Goal: Information Seeking & Learning: Learn about a topic

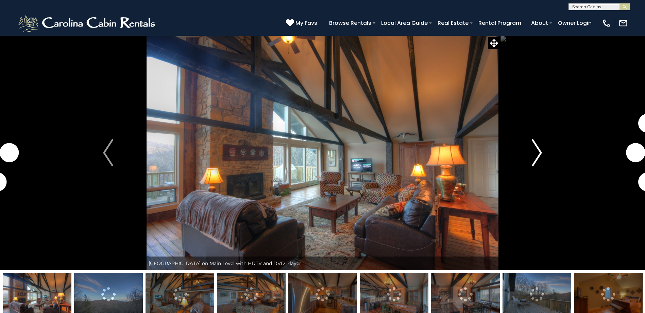
click at [536, 154] on img "Next" at bounding box center [537, 152] width 10 height 27
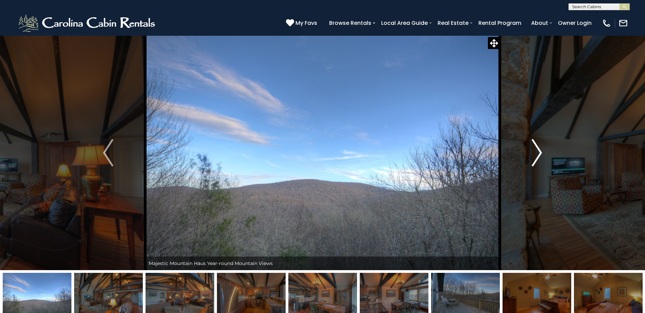
click at [536, 154] on img "Next" at bounding box center [537, 152] width 10 height 27
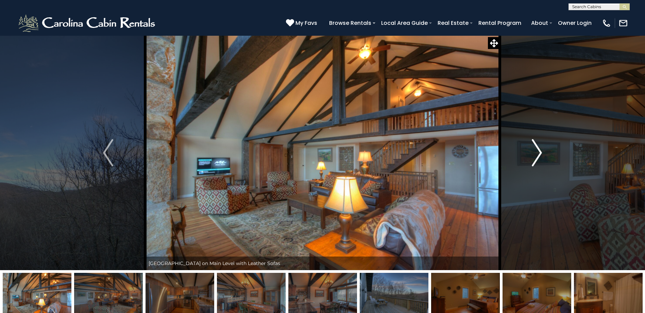
click at [536, 154] on img "Next" at bounding box center [537, 152] width 10 height 27
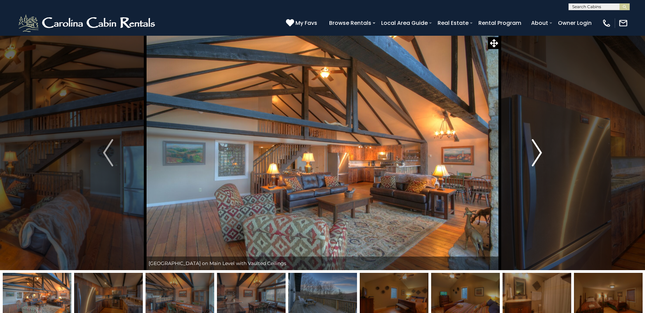
click at [536, 154] on img "Next" at bounding box center [537, 152] width 10 height 27
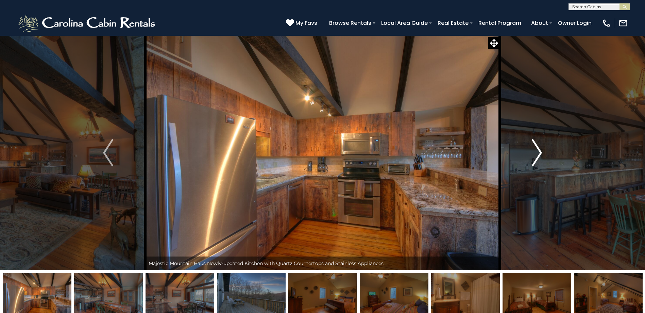
click at [536, 154] on img "Next" at bounding box center [537, 152] width 10 height 27
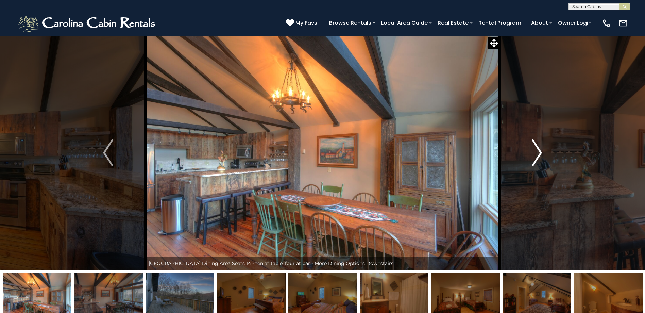
click at [536, 154] on img "Next" at bounding box center [537, 152] width 10 height 27
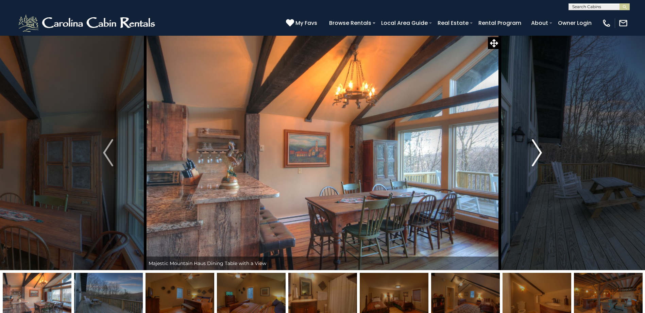
click at [536, 154] on img "Next" at bounding box center [537, 152] width 10 height 27
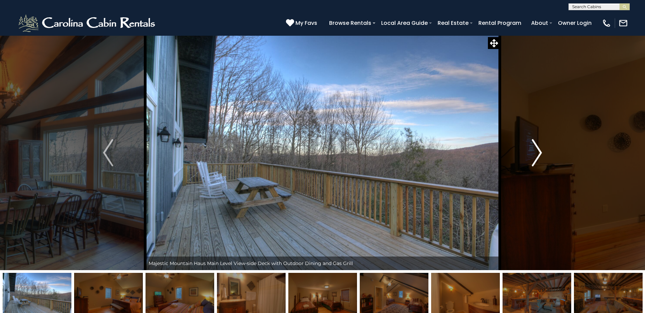
click at [536, 154] on img "Next" at bounding box center [537, 152] width 10 height 27
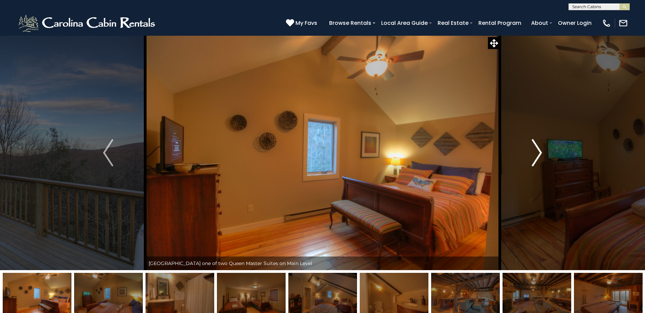
click at [536, 154] on img "Next" at bounding box center [537, 152] width 10 height 27
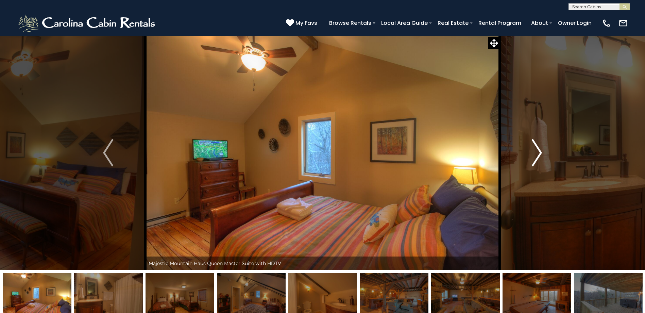
click at [536, 154] on img "Next" at bounding box center [537, 152] width 10 height 27
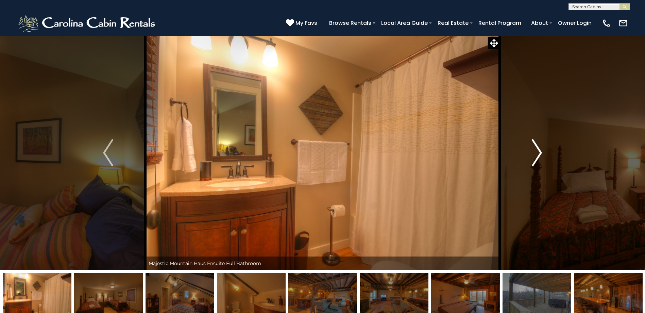
click at [536, 154] on img "Next" at bounding box center [537, 152] width 10 height 27
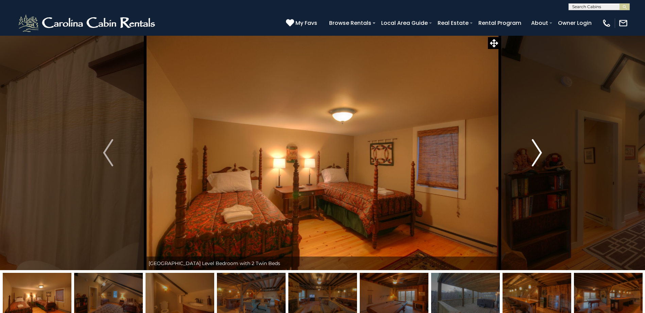
click at [536, 154] on img "Next" at bounding box center [537, 152] width 10 height 27
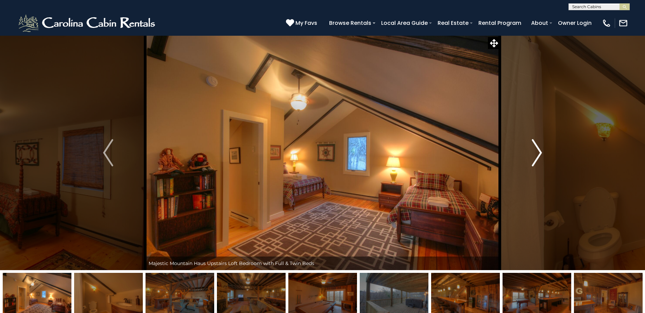
click at [536, 154] on img "Next" at bounding box center [537, 152] width 10 height 27
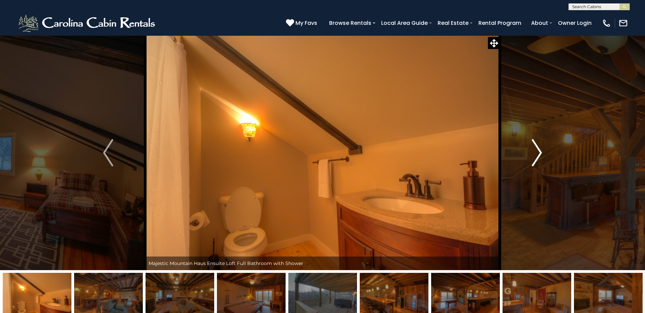
click at [536, 154] on img "Next" at bounding box center [537, 152] width 10 height 27
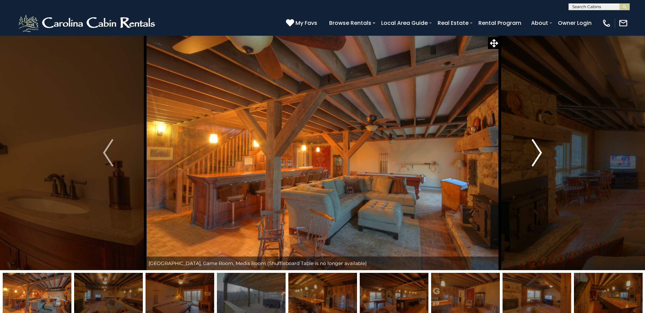
click at [536, 154] on img "Next" at bounding box center [537, 152] width 10 height 27
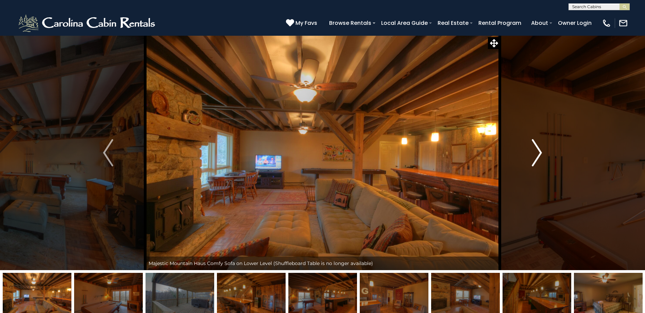
click at [536, 154] on img "Next" at bounding box center [537, 152] width 10 height 27
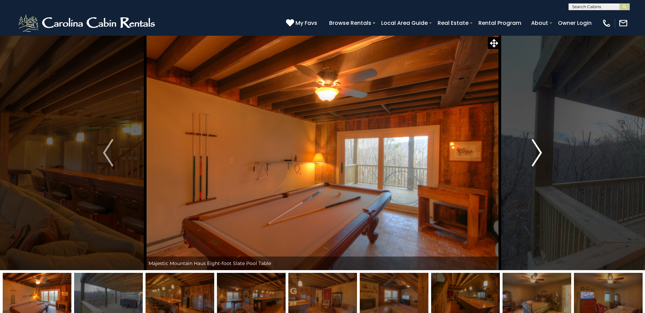
click at [536, 154] on img "Next" at bounding box center [537, 152] width 10 height 27
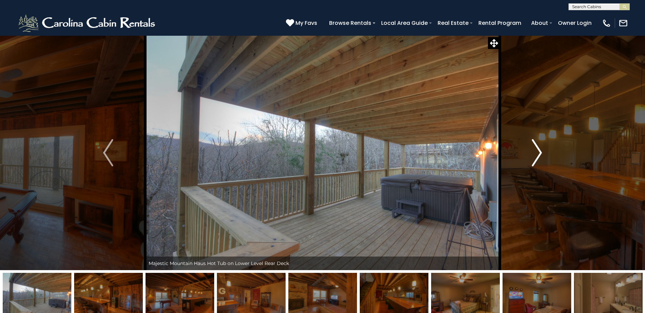
click at [536, 153] on img "Next" at bounding box center [537, 152] width 10 height 27
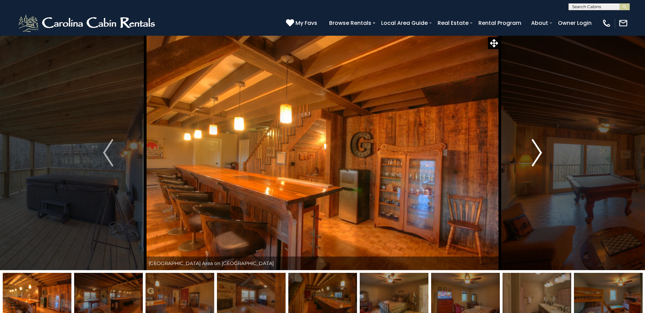
click at [536, 153] on img "Next" at bounding box center [537, 152] width 10 height 27
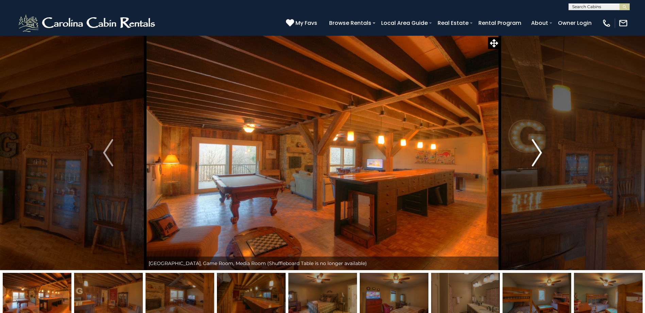
click at [536, 153] on img "Next" at bounding box center [537, 152] width 10 height 27
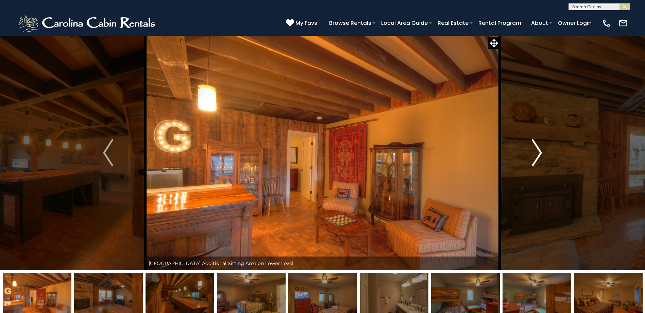
click at [536, 153] on img "Next" at bounding box center [537, 152] width 10 height 27
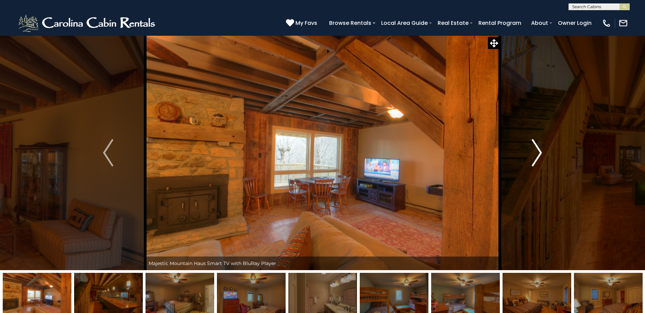
click at [536, 153] on img "Next" at bounding box center [537, 152] width 10 height 27
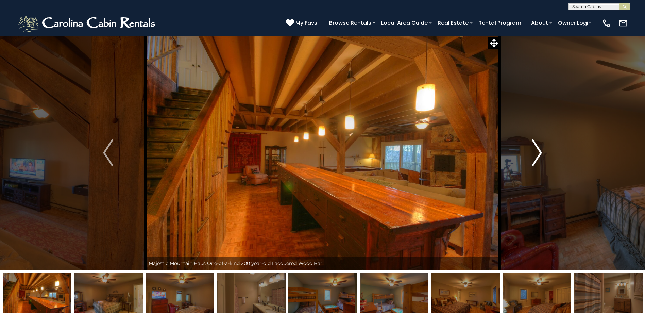
click at [536, 153] on img "Next" at bounding box center [537, 152] width 10 height 27
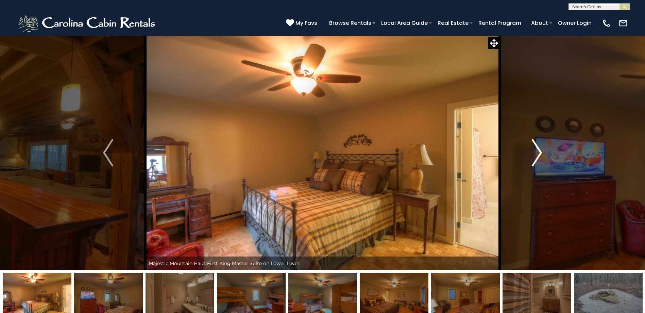
click at [536, 153] on img "Next" at bounding box center [537, 152] width 10 height 27
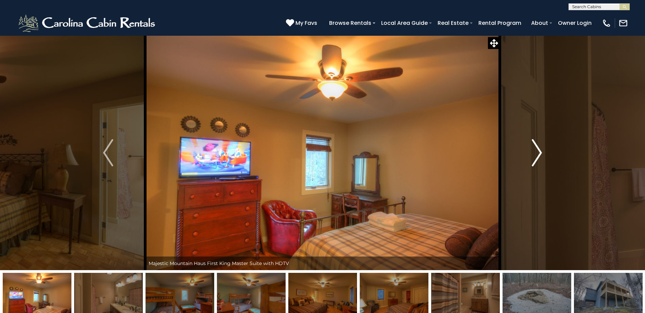
click at [536, 153] on img "Next" at bounding box center [537, 152] width 10 height 27
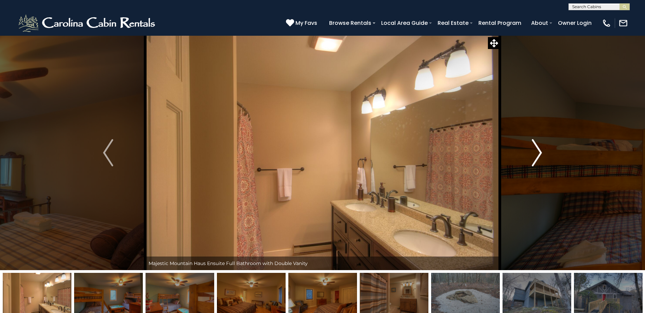
click at [536, 153] on img "Next" at bounding box center [537, 152] width 10 height 27
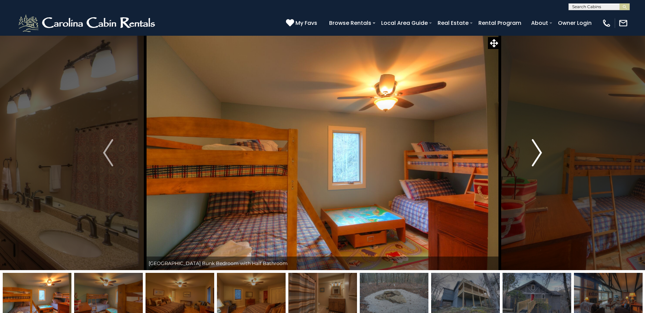
click at [536, 153] on img "Next" at bounding box center [537, 152] width 10 height 27
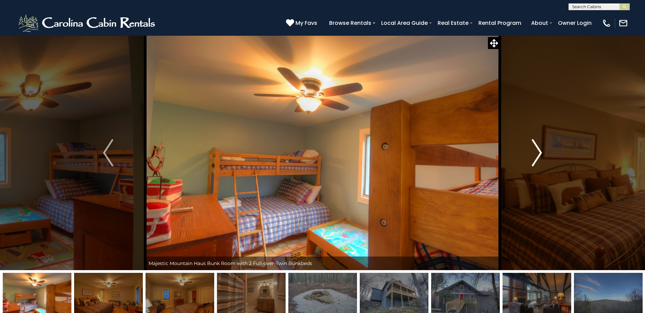
click at [536, 153] on img "Next" at bounding box center [537, 152] width 10 height 27
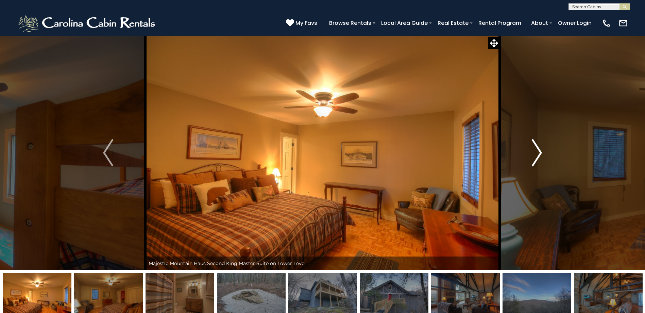
click at [536, 153] on img "Next" at bounding box center [537, 152] width 10 height 27
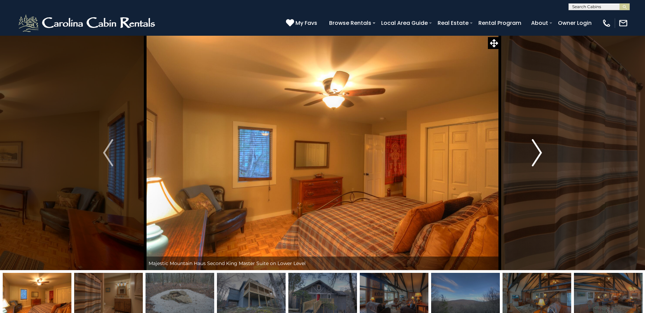
click at [536, 153] on img "Next" at bounding box center [537, 152] width 10 height 27
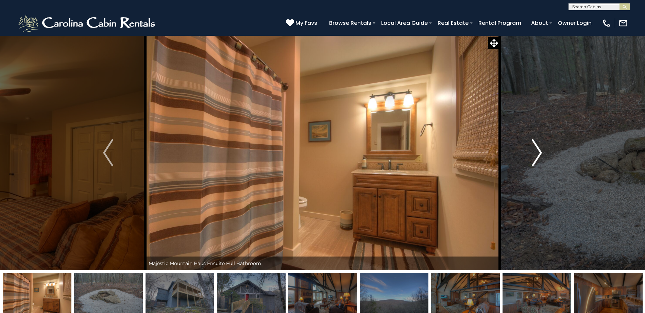
click at [536, 153] on img "Next" at bounding box center [537, 152] width 10 height 27
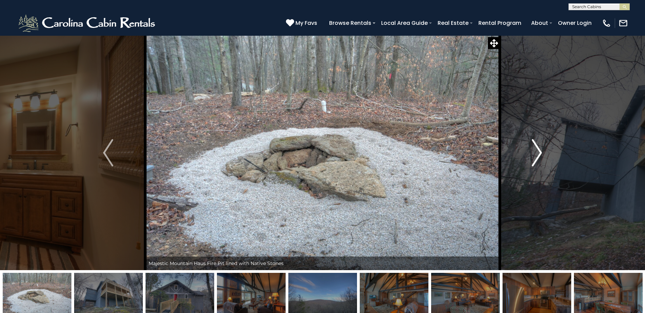
click at [536, 153] on img "Next" at bounding box center [537, 152] width 10 height 27
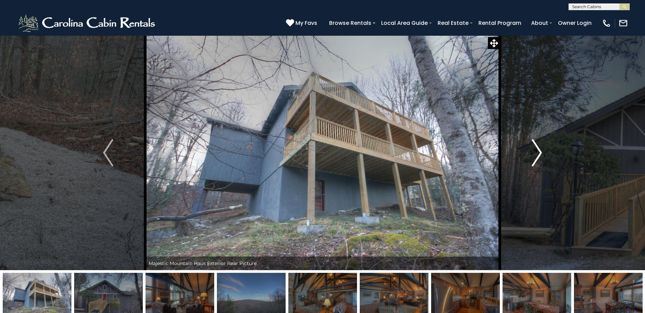
click at [536, 153] on img "Next" at bounding box center [537, 152] width 10 height 27
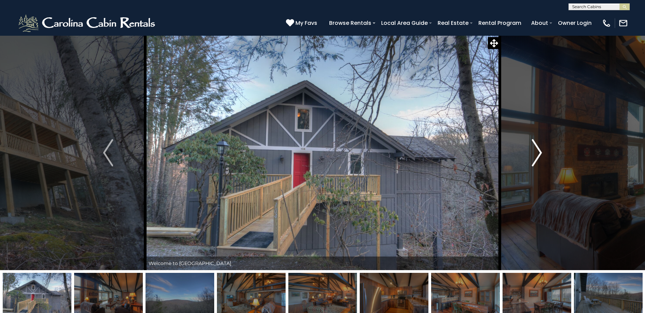
click at [536, 153] on img "Next" at bounding box center [537, 152] width 10 height 27
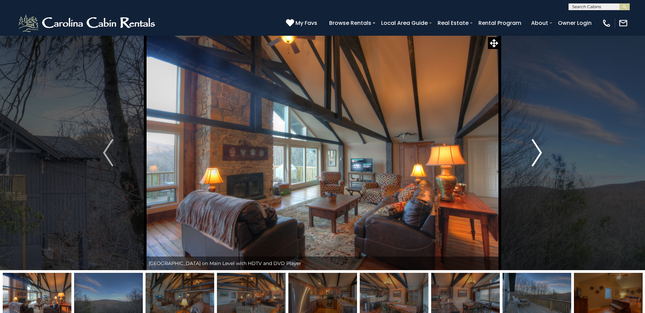
click at [536, 153] on img "Next" at bounding box center [537, 152] width 10 height 27
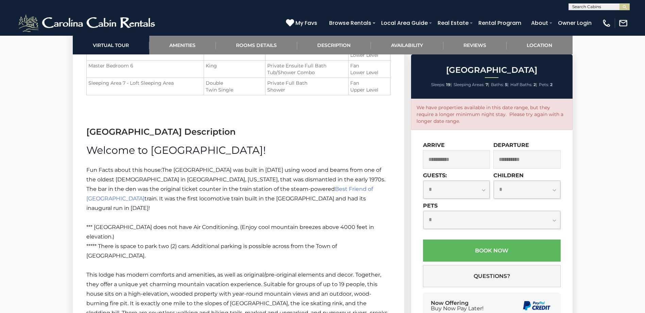
scroll to position [1031, 0]
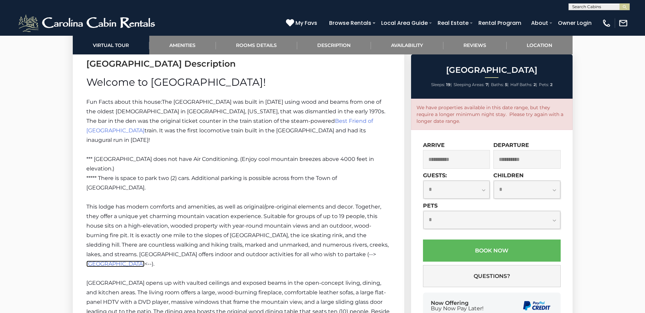
click at [145, 261] on span "[GEOGRAPHIC_DATA]" at bounding box center [115, 264] width 58 height 6
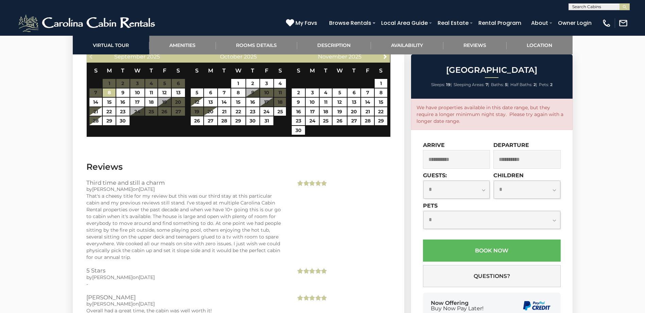
scroll to position [1609, 0]
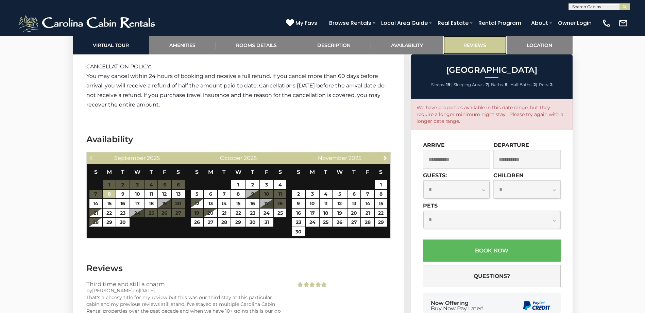
click at [478, 45] on link "Reviews" at bounding box center [475, 45] width 63 height 19
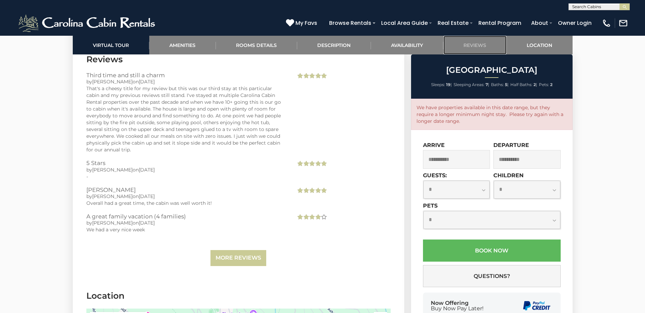
scroll to position [1834, 0]
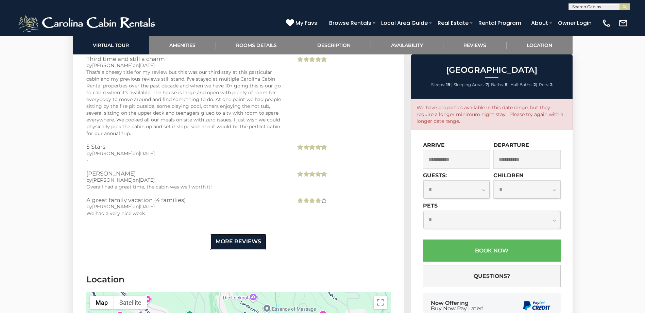
click at [245, 234] on link "More Reviews" at bounding box center [239, 242] width 56 height 16
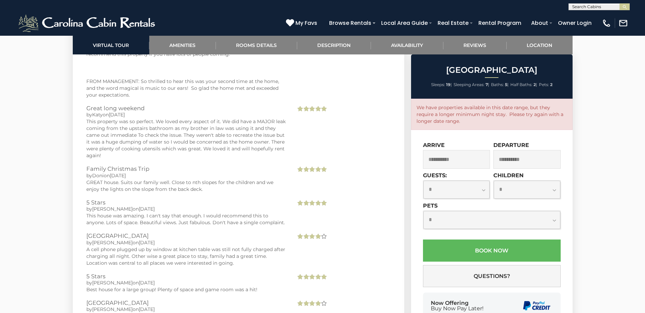
scroll to position [2311, 0]
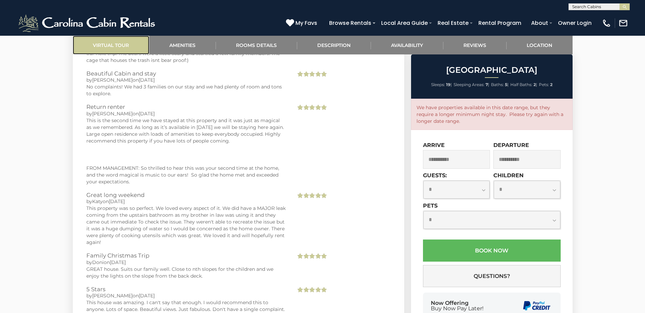
click at [118, 45] on link "Virtual Tour" at bounding box center [111, 45] width 77 height 19
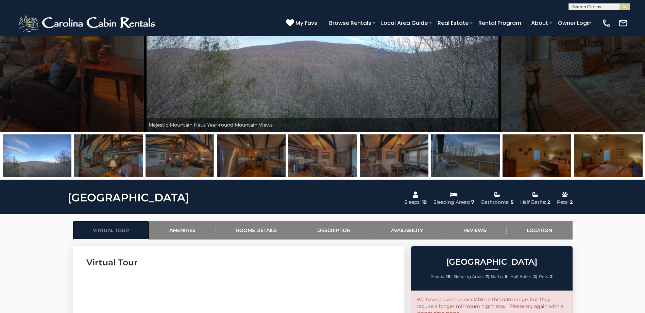
scroll to position [0, 0]
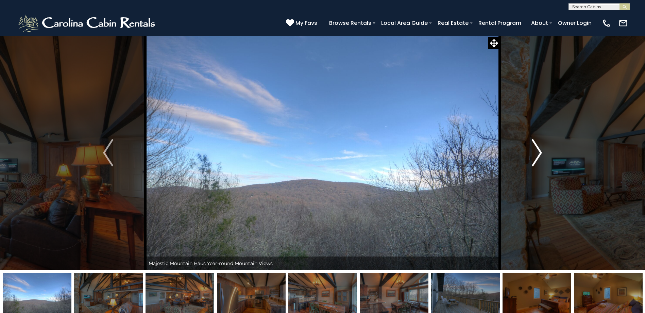
click at [539, 159] on img "Next" at bounding box center [537, 152] width 10 height 27
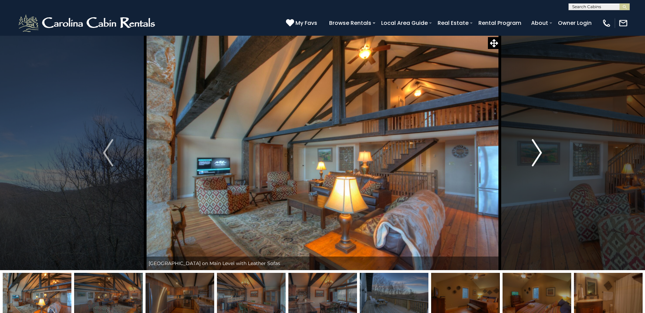
click at [539, 159] on img "Next" at bounding box center [537, 152] width 10 height 27
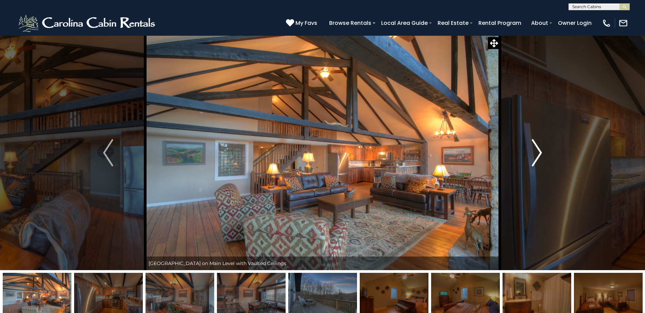
click at [539, 159] on img "Next" at bounding box center [537, 152] width 10 height 27
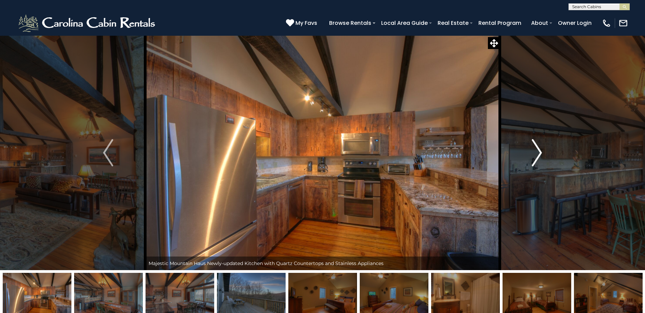
click at [539, 159] on img "Next" at bounding box center [537, 152] width 10 height 27
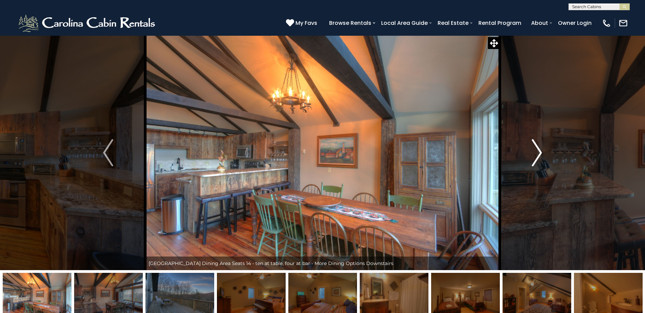
click at [539, 159] on img "Next" at bounding box center [537, 152] width 10 height 27
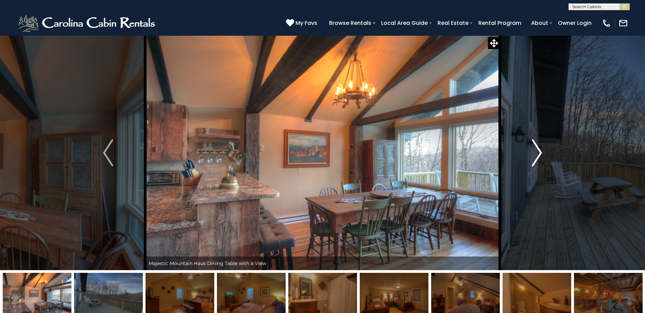
click at [539, 159] on img "Next" at bounding box center [537, 152] width 10 height 27
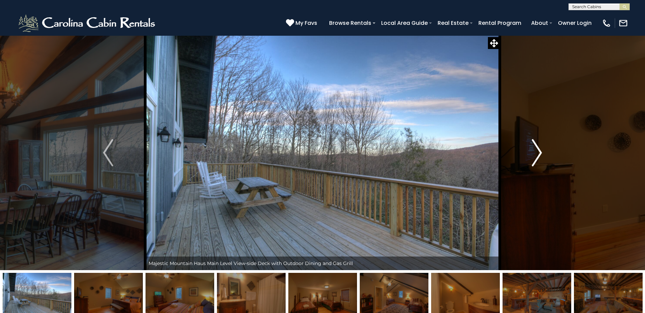
click at [539, 159] on img "Next" at bounding box center [537, 152] width 10 height 27
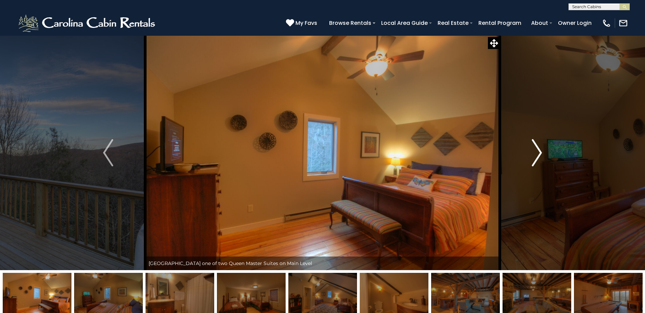
click at [539, 159] on img "Next" at bounding box center [537, 152] width 10 height 27
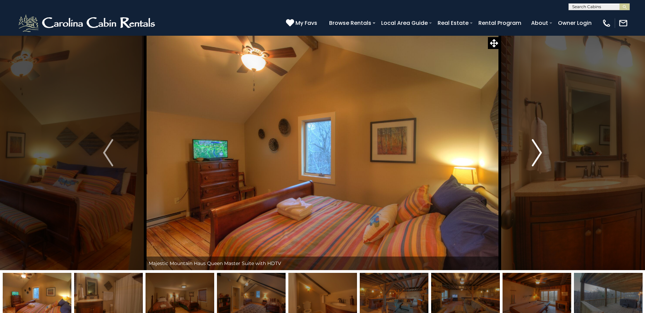
click at [539, 159] on img "Next" at bounding box center [537, 152] width 10 height 27
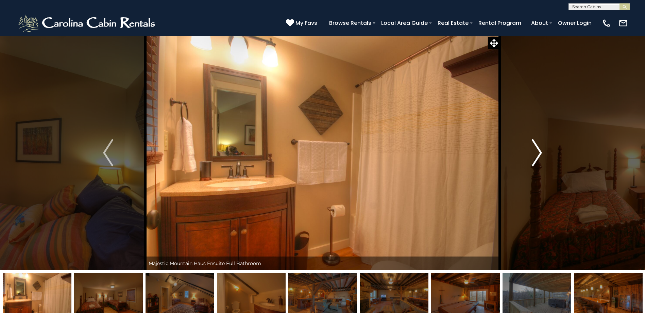
click at [539, 159] on img "Next" at bounding box center [537, 152] width 10 height 27
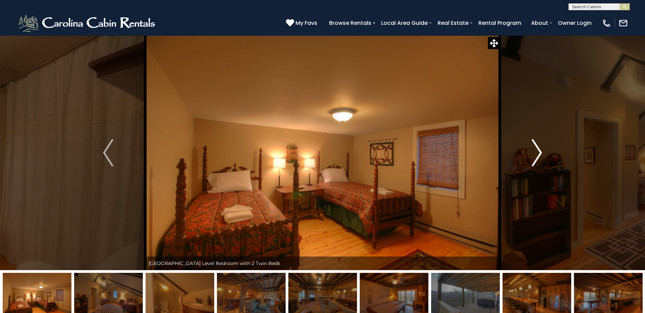
click at [539, 159] on img "Next" at bounding box center [537, 152] width 10 height 27
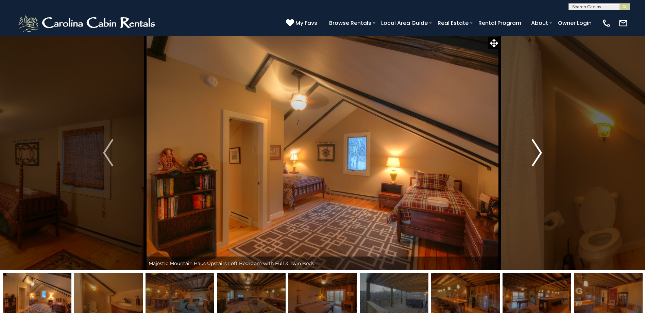
click at [539, 159] on img "Next" at bounding box center [537, 152] width 10 height 27
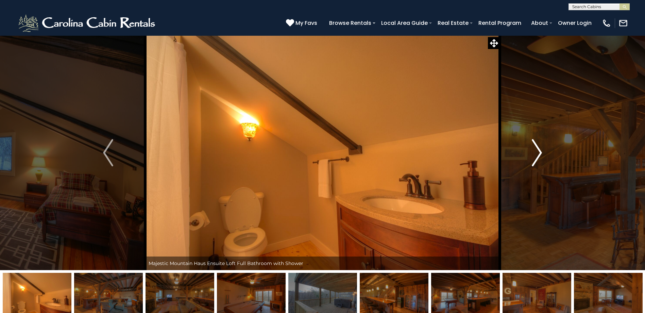
click at [539, 159] on img "Next" at bounding box center [537, 152] width 10 height 27
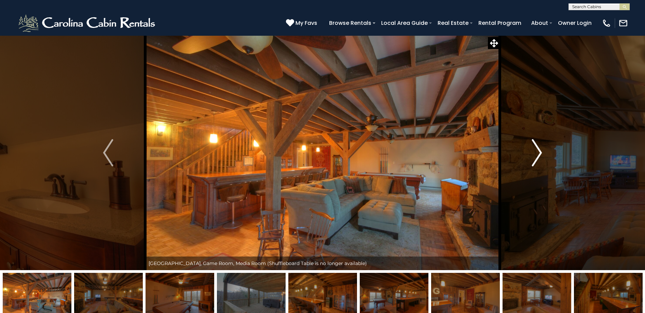
click at [539, 159] on img "Next" at bounding box center [537, 152] width 10 height 27
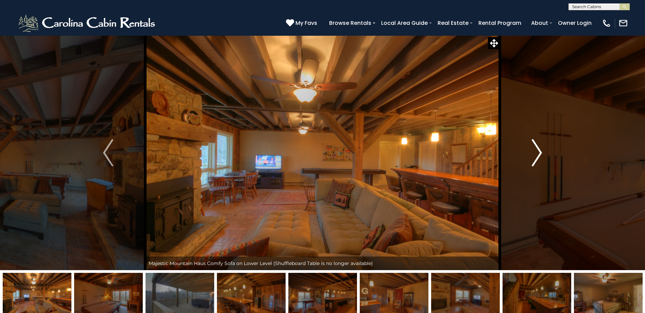
click at [539, 159] on img "Next" at bounding box center [537, 152] width 10 height 27
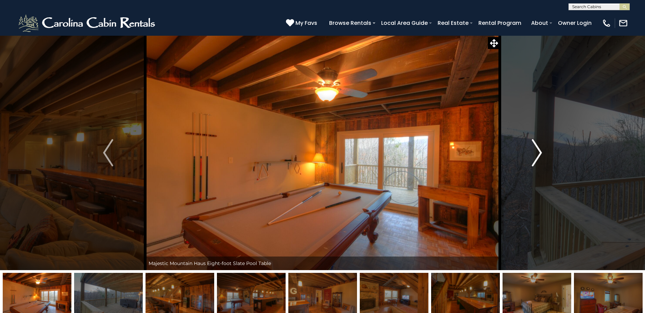
click at [539, 159] on img "Next" at bounding box center [537, 152] width 10 height 27
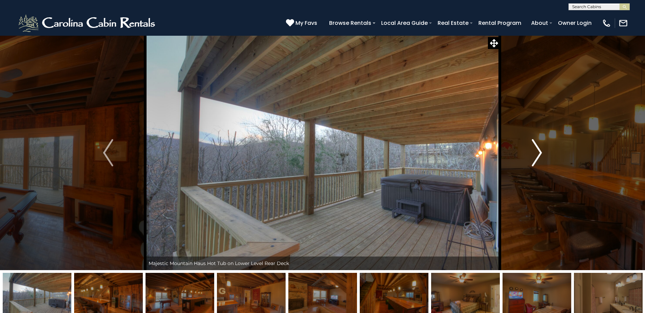
click at [539, 159] on img "Next" at bounding box center [537, 152] width 10 height 27
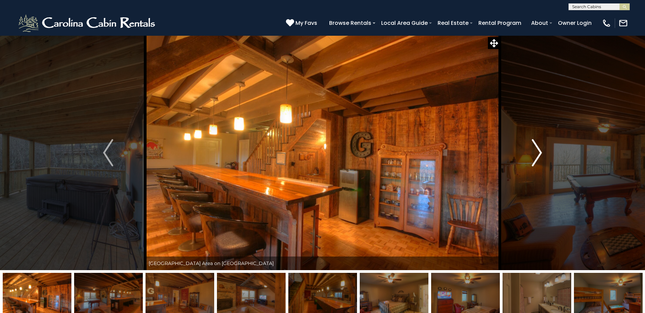
click at [539, 159] on img "Next" at bounding box center [537, 152] width 10 height 27
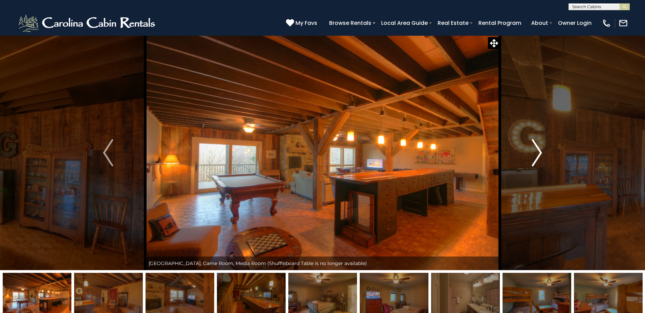
click at [539, 159] on img "Next" at bounding box center [537, 152] width 10 height 27
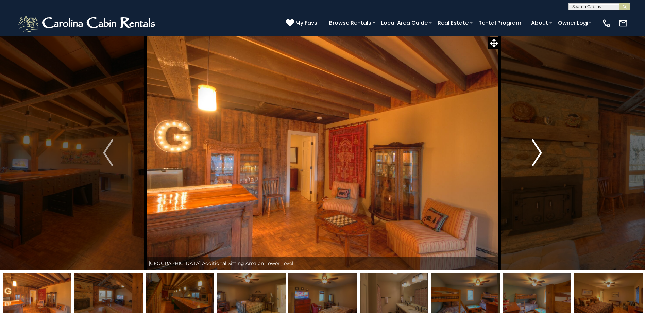
click at [539, 159] on img "Next" at bounding box center [537, 152] width 10 height 27
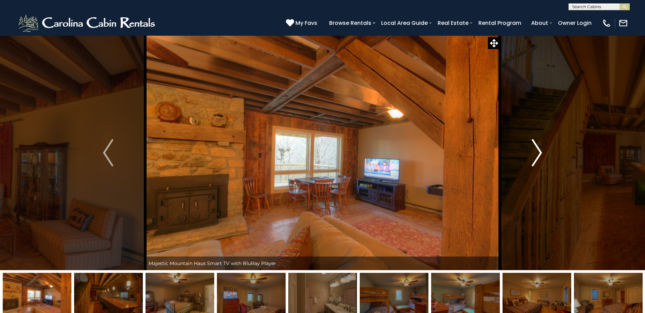
click at [539, 159] on img "Next" at bounding box center [537, 152] width 10 height 27
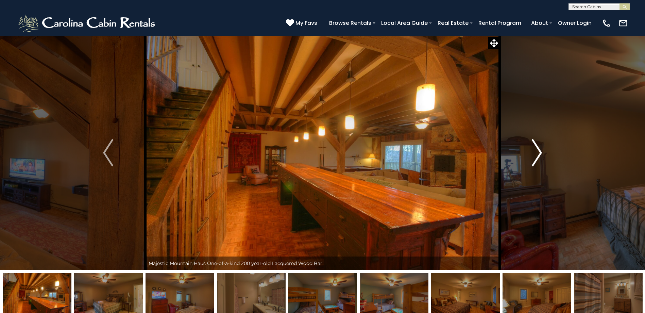
click at [539, 159] on img "Next" at bounding box center [537, 152] width 10 height 27
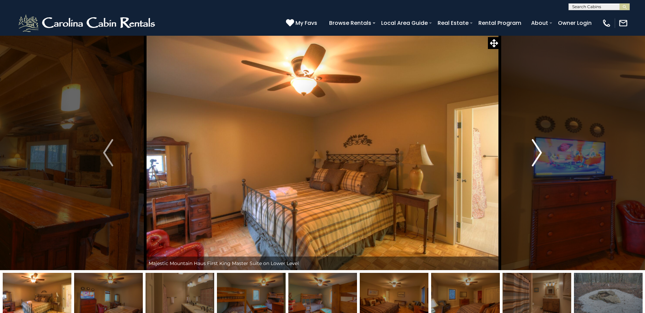
click at [539, 159] on img "Next" at bounding box center [537, 152] width 10 height 27
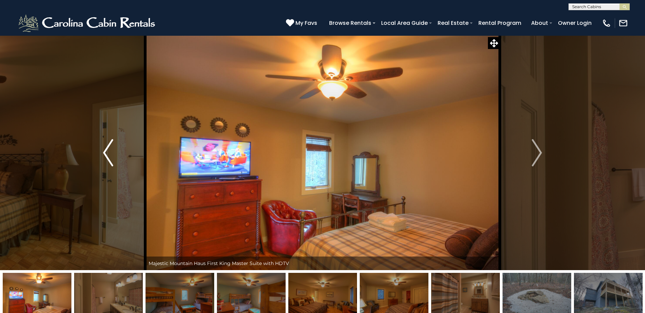
click at [111, 157] on img "Previous" at bounding box center [108, 152] width 10 height 27
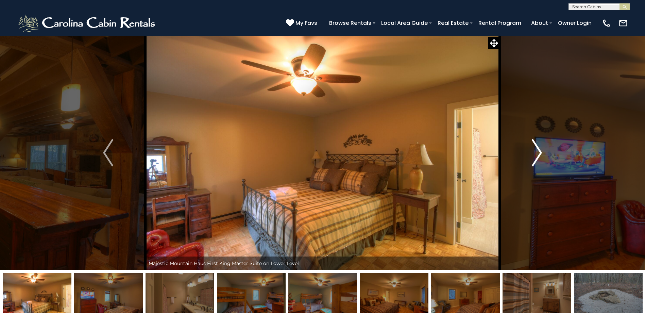
click at [547, 153] on button "Next" at bounding box center [537, 152] width 74 height 235
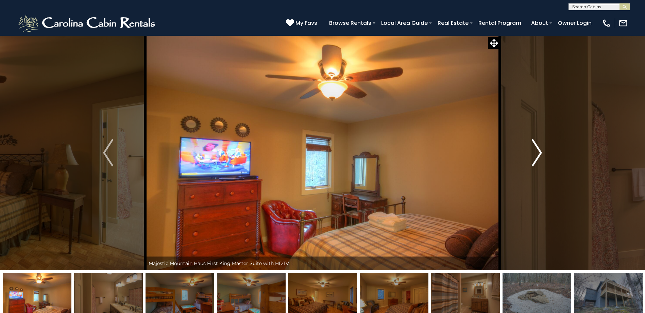
click at [547, 153] on button "Next" at bounding box center [537, 152] width 74 height 235
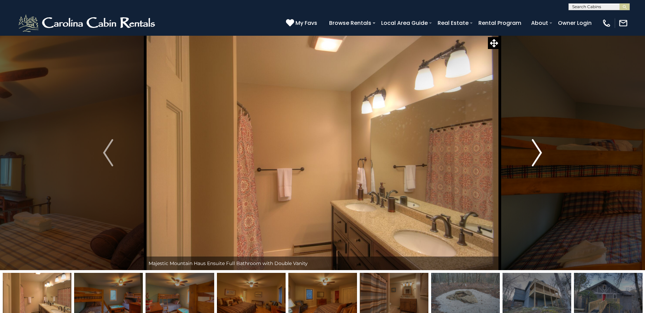
click at [547, 153] on button "Next" at bounding box center [537, 152] width 74 height 235
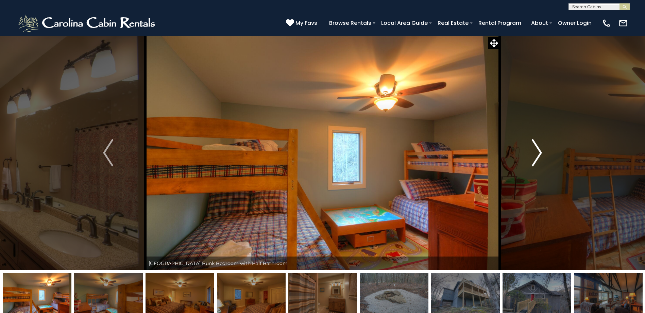
click at [541, 151] on img "Next" at bounding box center [537, 152] width 10 height 27
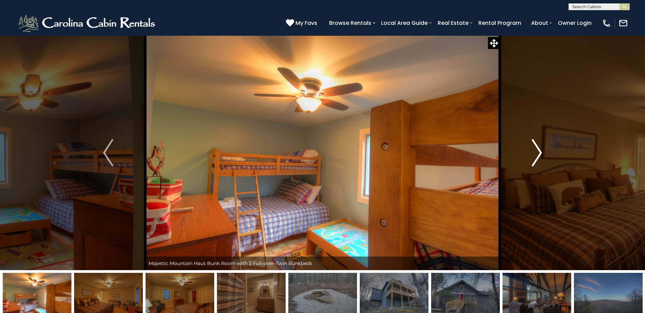
click at [541, 151] on img "Next" at bounding box center [537, 152] width 10 height 27
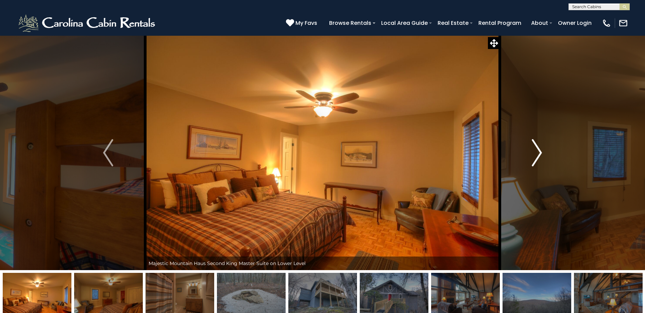
click at [541, 151] on img "Next" at bounding box center [537, 152] width 10 height 27
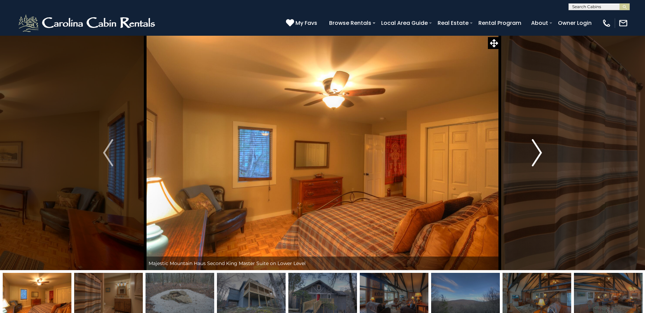
click at [541, 151] on img "Next" at bounding box center [537, 152] width 10 height 27
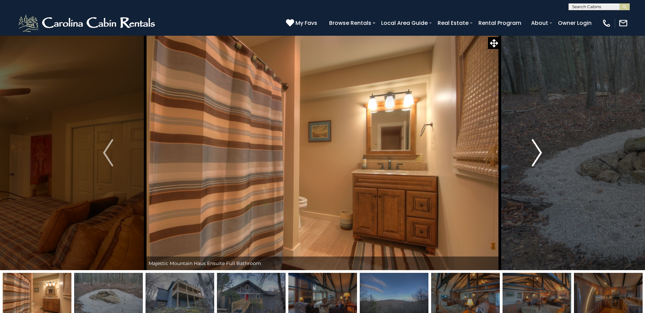
click at [541, 151] on img "Next" at bounding box center [537, 152] width 10 height 27
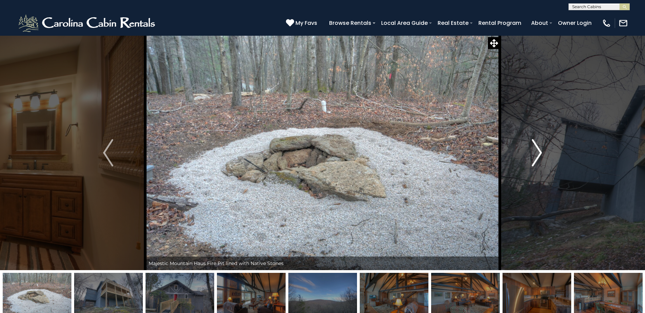
click at [541, 151] on img "Next" at bounding box center [537, 152] width 10 height 27
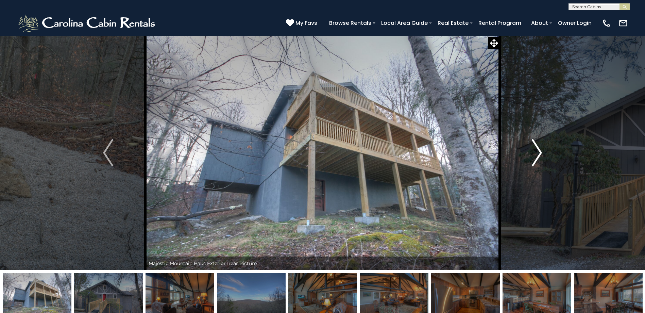
click at [541, 151] on img "Next" at bounding box center [537, 152] width 10 height 27
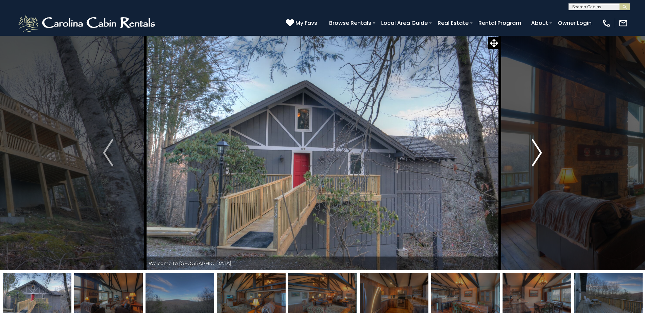
click at [541, 151] on img "Next" at bounding box center [537, 152] width 10 height 27
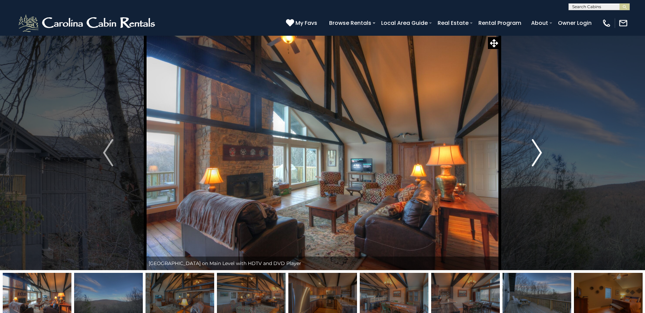
click at [541, 151] on img "Next" at bounding box center [537, 152] width 10 height 27
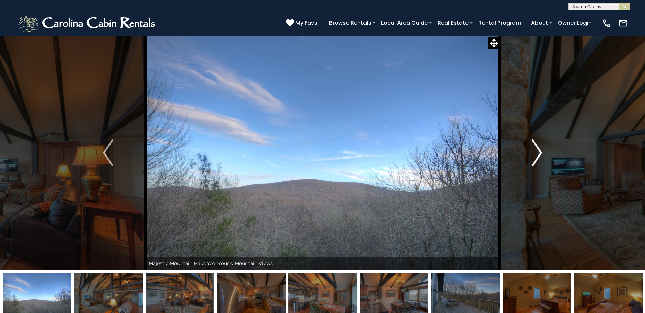
click at [541, 151] on img "Next" at bounding box center [537, 152] width 10 height 27
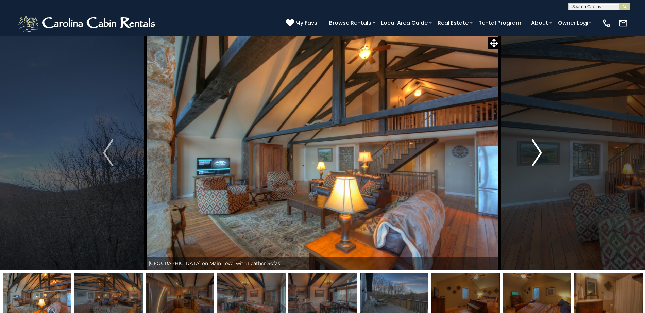
click at [541, 151] on img "Next" at bounding box center [537, 152] width 10 height 27
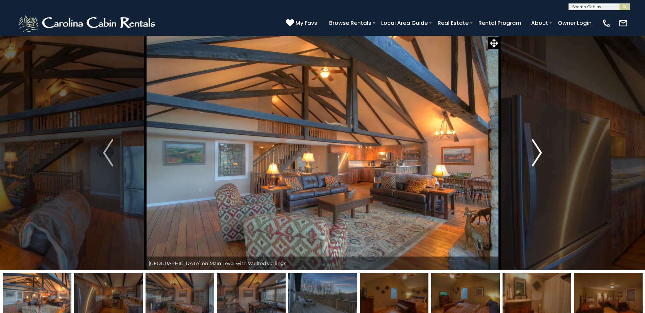
click at [541, 151] on img "Next" at bounding box center [537, 152] width 10 height 27
